Goal: Task Accomplishment & Management: Use online tool/utility

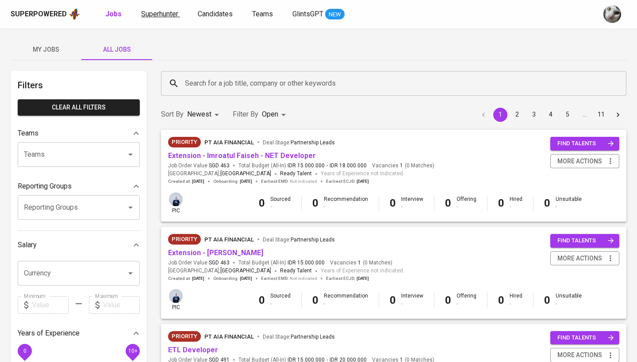
click at [173, 11] on span "Superhunter" at bounding box center [159, 14] width 37 height 8
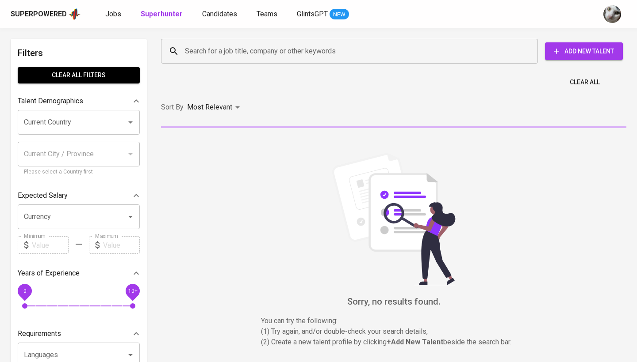
click at [226, 55] on input "Search for a job title, company or other keywords" at bounding box center [352, 51] width 338 height 17
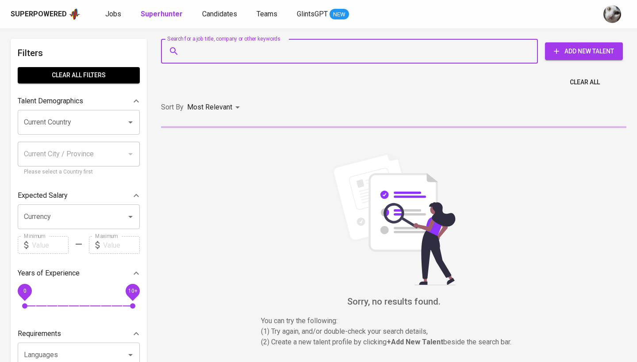
paste input "[EMAIL_ADDRESS][DOMAIN_NAME]"
type input "[EMAIL_ADDRESS][DOMAIN_NAME]"
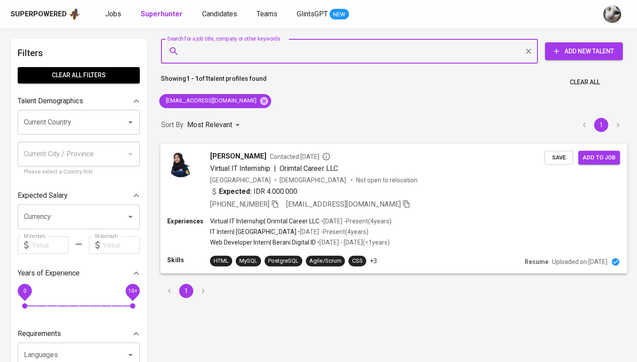
click at [564, 159] on span "Save" at bounding box center [558, 158] width 19 height 10
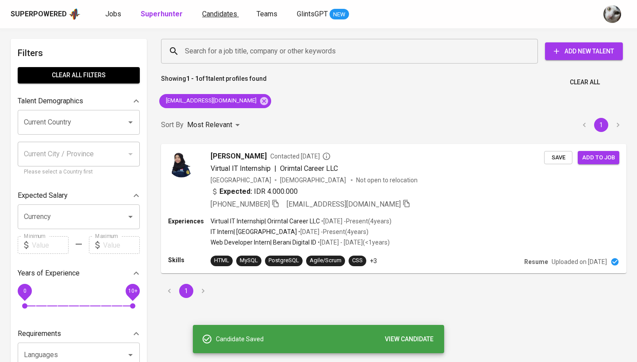
click at [221, 10] on span "Candidates" at bounding box center [219, 14] width 35 height 8
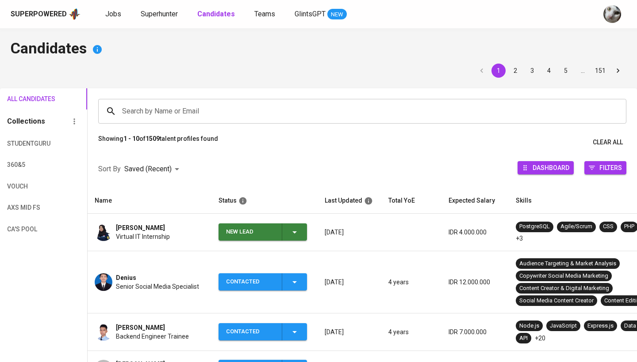
click at [245, 240] on div "New Lead" at bounding box center [250, 232] width 49 height 17
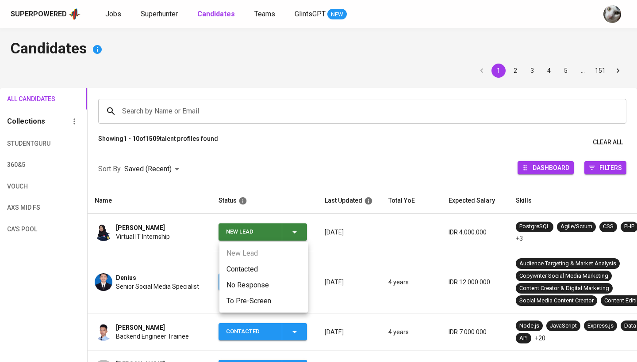
click at [246, 269] on li "Contacted" at bounding box center [263, 270] width 88 height 16
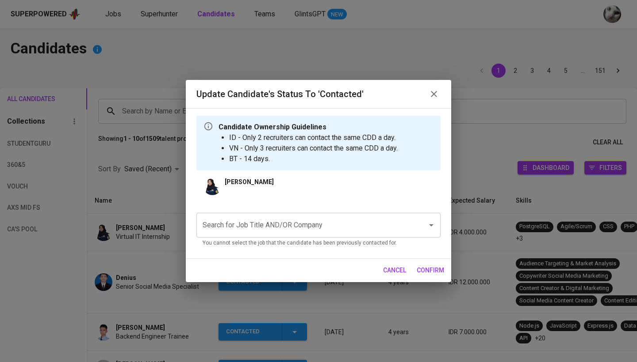
click at [381, 226] on input "Search for Job Title AND/OR Company" at bounding box center [305, 225] width 211 height 17
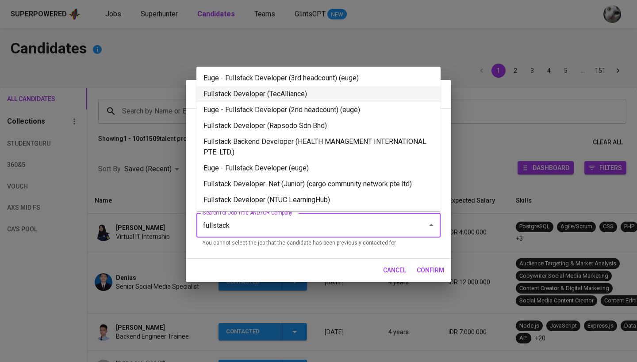
click at [318, 97] on li "Fullstack Developer (TecAlliance)" at bounding box center [318, 94] width 244 height 16
type input "fullstack"
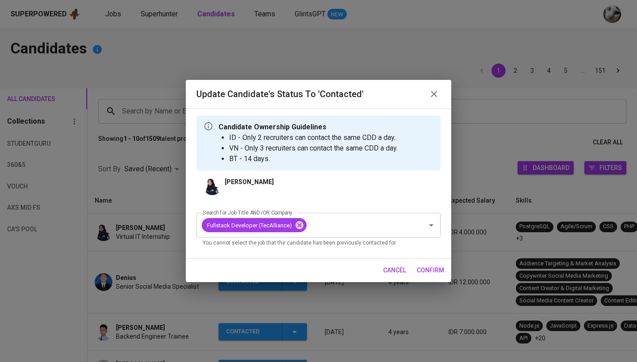
click at [443, 273] on span "confirm" at bounding box center [429, 270] width 27 height 11
